Goal: Complete application form

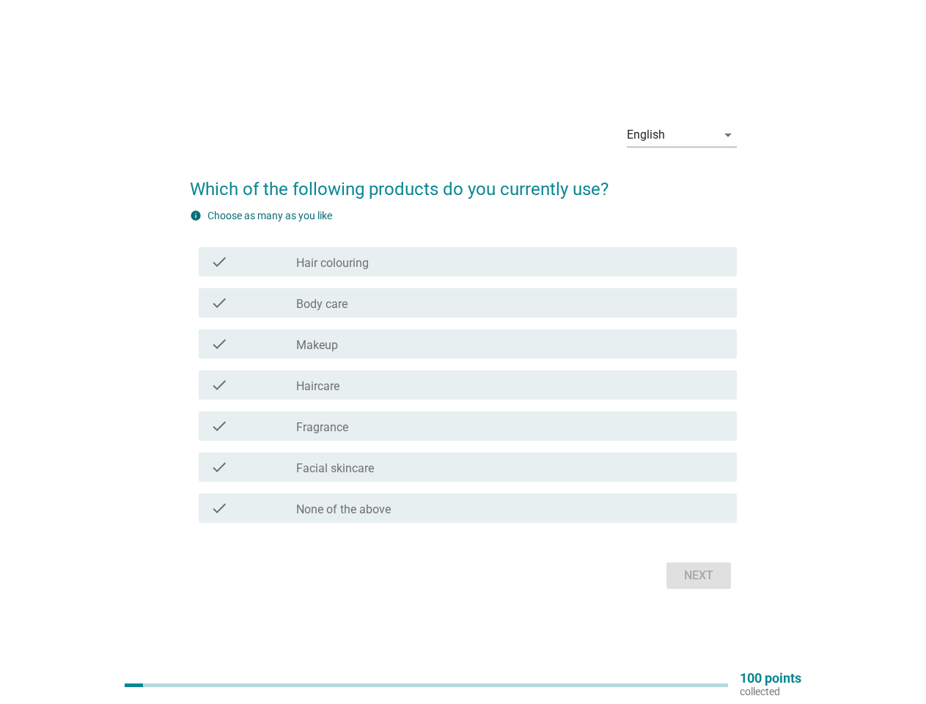
click at [463, 352] on div "check_box_outline_blank Makeup" at bounding box center [510, 344] width 429 height 18
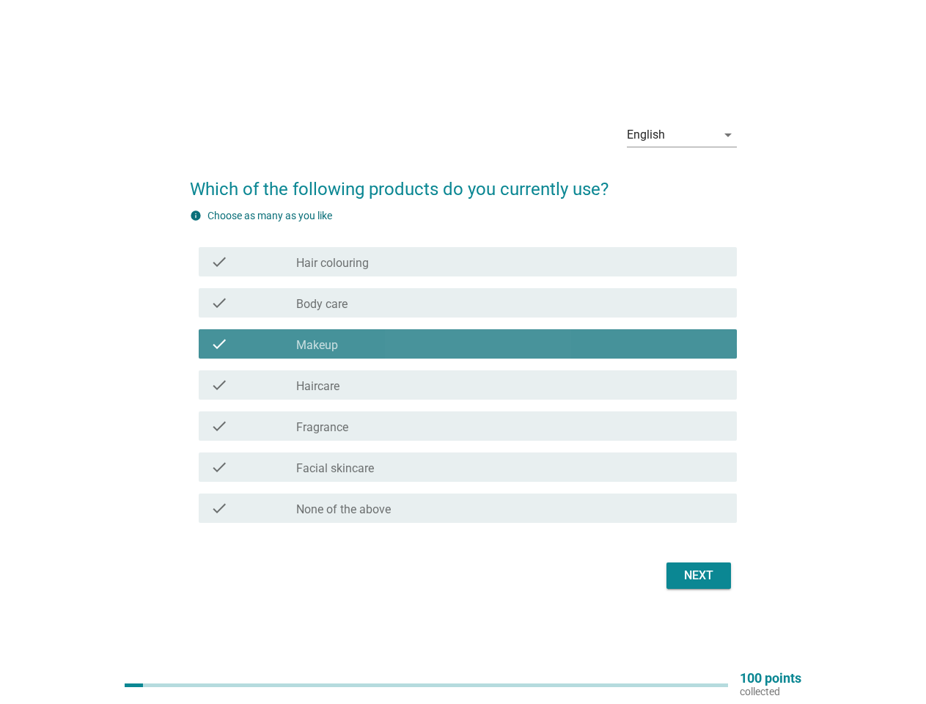
click at [682, 135] on div "English" at bounding box center [671, 134] width 89 height 23
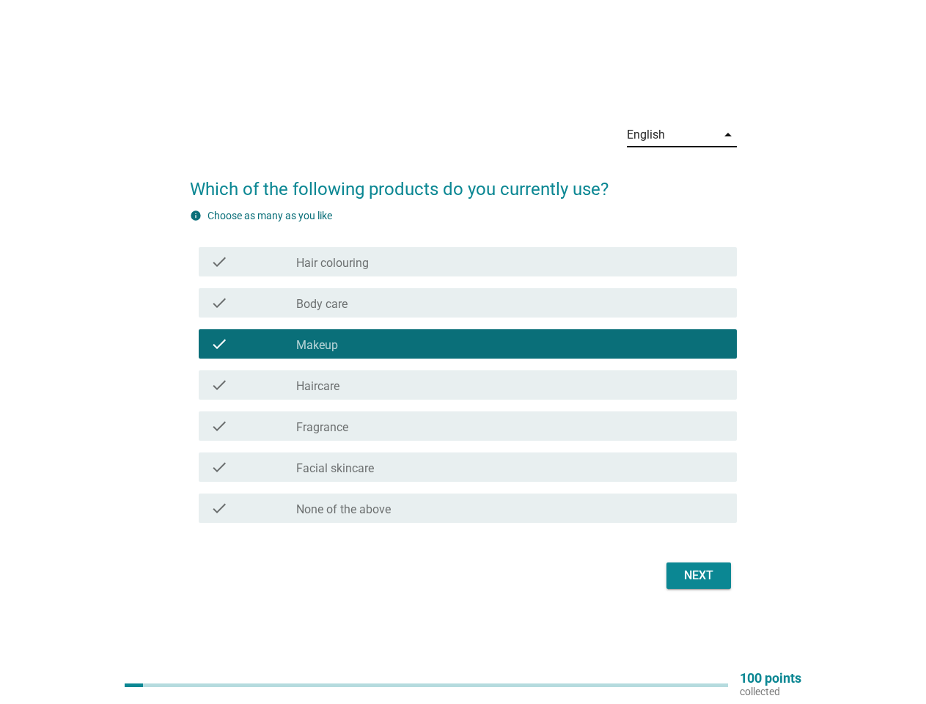
click at [463, 368] on div "check check_box_outline_blank Haircare" at bounding box center [463, 384] width 547 height 41
click at [468, 262] on div "check_box_outline_blank Hair colouring" at bounding box center [510, 262] width 429 height 18
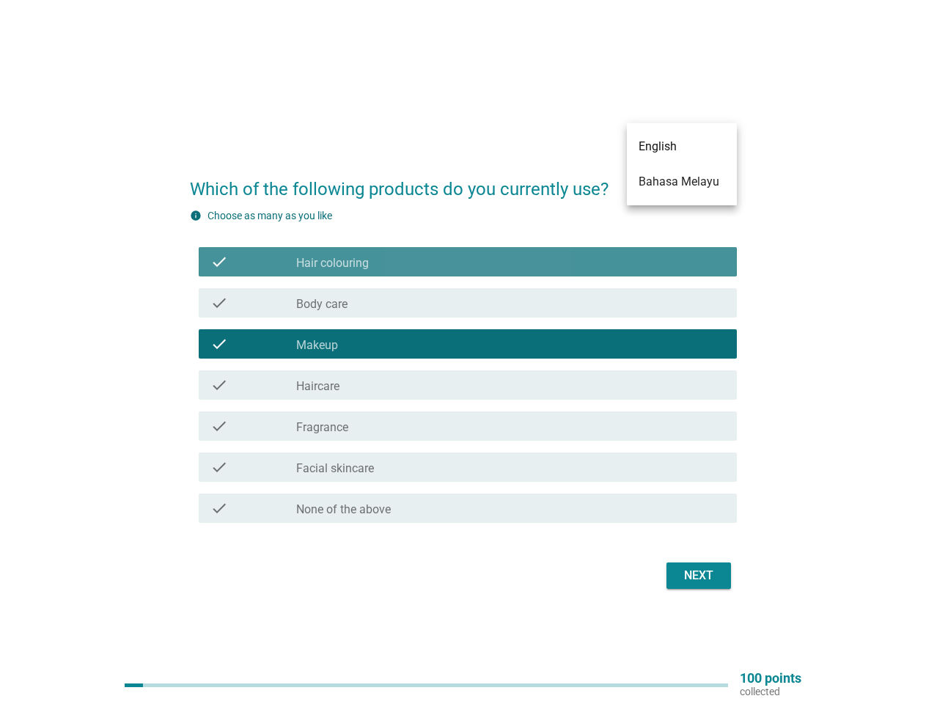
click at [468, 262] on div "check_box_outline_blank Hair colouring" at bounding box center [510, 262] width 429 height 18
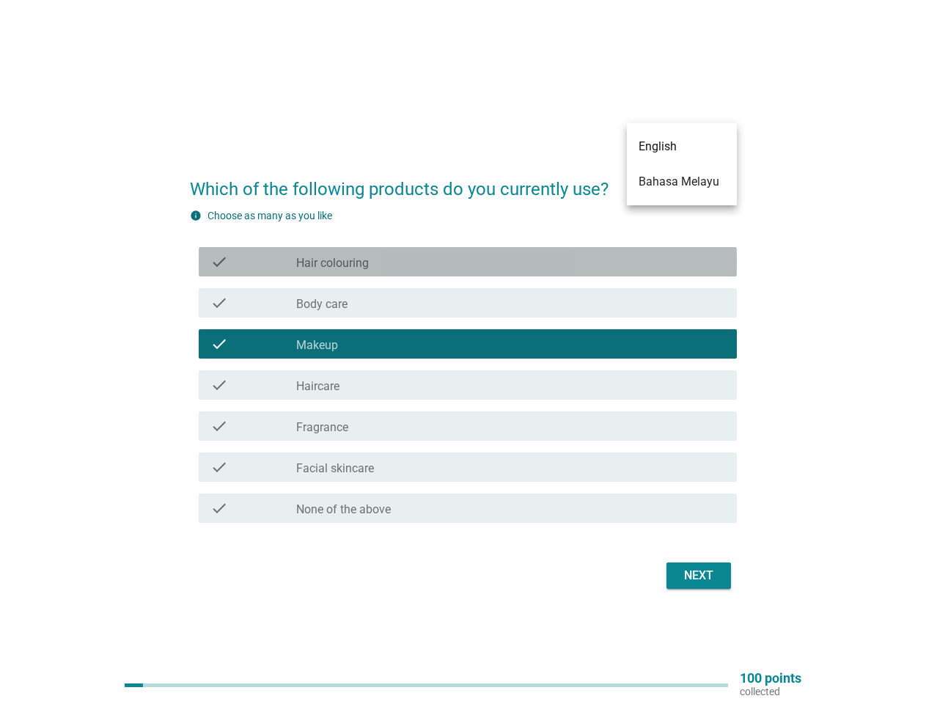
click at [332, 263] on label "Hair colouring" at bounding box center [332, 263] width 73 height 15
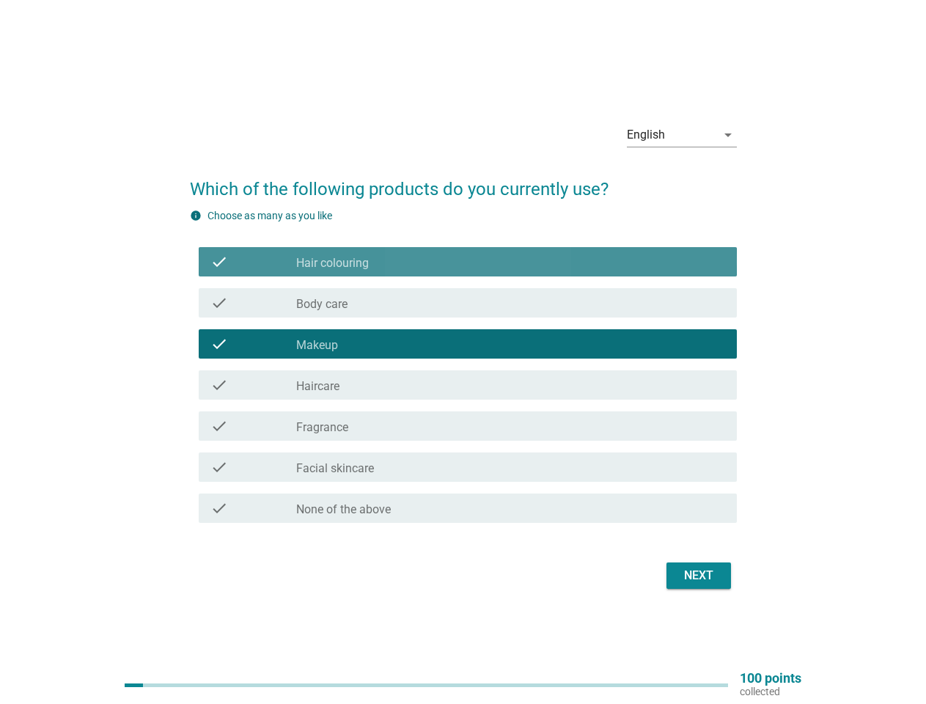
click at [332, 263] on label "Hair colouring" at bounding box center [332, 263] width 73 height 15
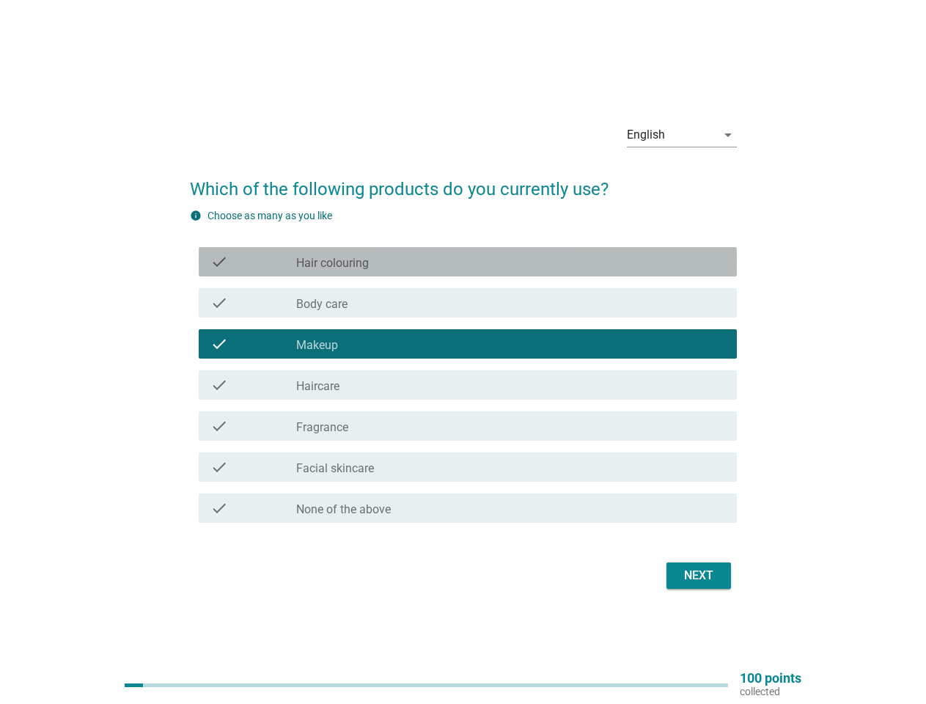
click at [468, 303] on div "check_box_outline_blank Body care" at bounding box center [510, 303] width 429 height 18
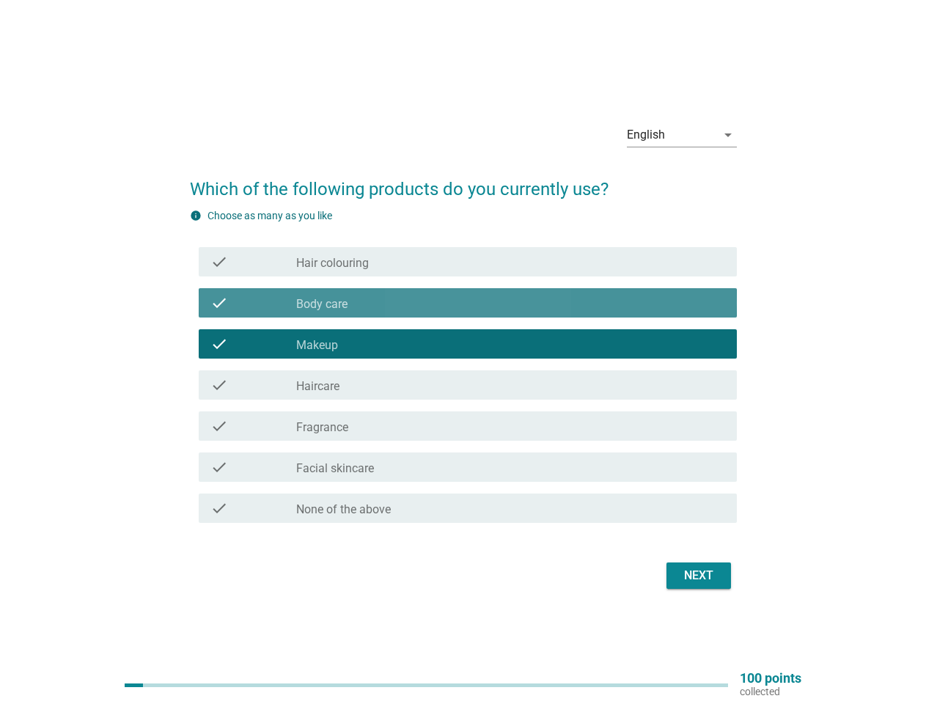
click at [468, 303] on div "check_box_outline_blank Body care" at bounding box center [510, 303] width 429 height 18
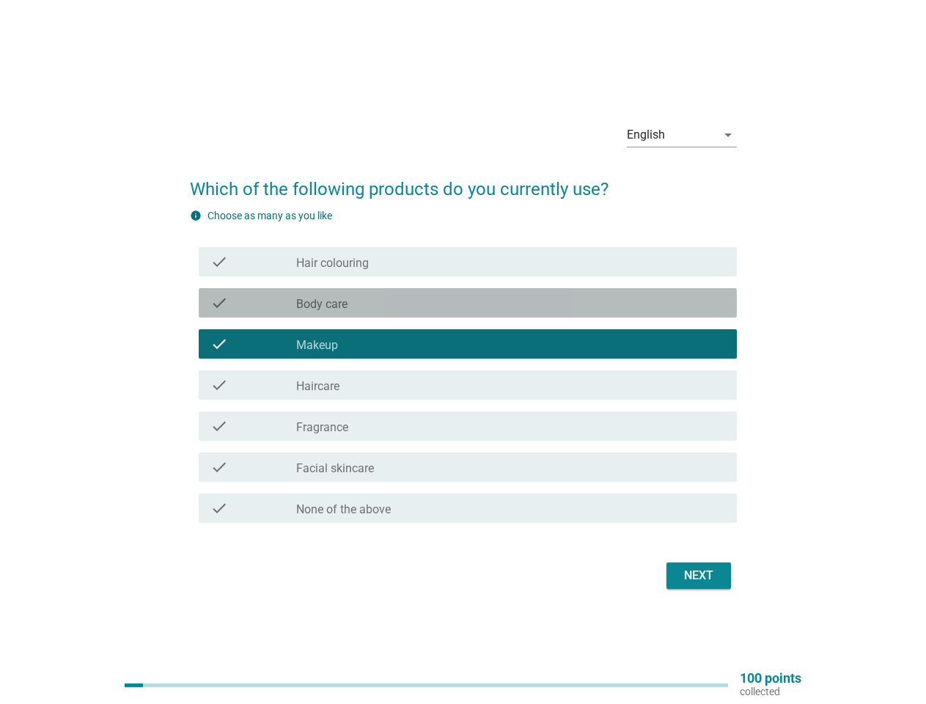
click at [322, 304] on label "Body care" at bounding box center [321, 304] width 51 height 15
